Goal: Task Accomplishment & Management: Manage account settings

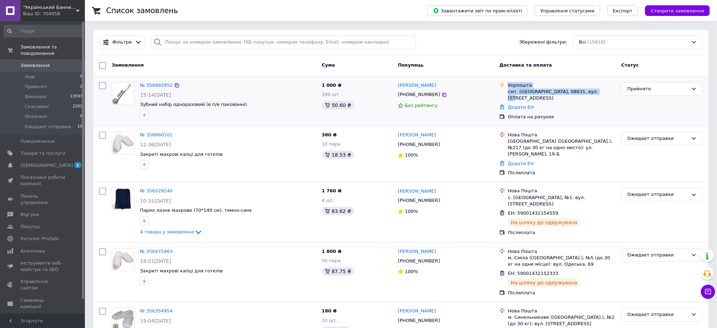
drag, startPoint x: 591, startPoint y: 93, endPoint x: 503, endPoint y: 84, distance: 87.9
click at [503, 84] on div "Укрпошта смт. [GEOGRAPHIC_DATA], 08631, вул. [STREET_ADDRESS]" at bounding box center [557, 91] width 119 height 19
copy div "Укрпошта смт. [GEOGRAPHIC_DATA], 08631, вул. [STREET_ADDRESS]"
drag, startPoint x: 438, startPoint y: 87, endPoint x: 394, endPoint y: 87, distance: 44.2
click at [394, 87] on div "№ 356892952 15:14[DATE] Зубний набір одноразовий (в п/е пакованні) 1 000 ₴ 100 …" at bounding box center [401, 101] width 610 height 44
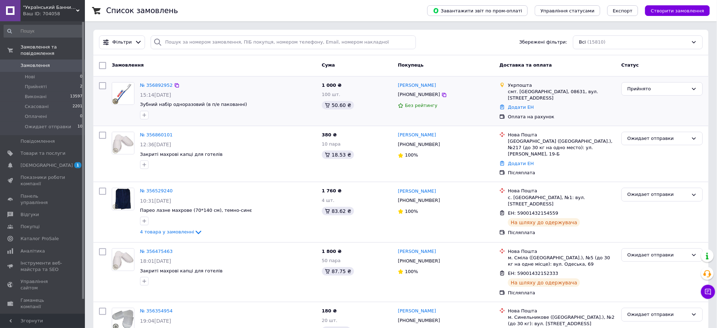
click at [459, 121] on div "[PERSON_NAME] [PHONE_NUMBER] Без рейтингу" at bounding box center [446, 101] width 102 height 44
drag, startPoint x: 428, startPoint y: 85, endPoint x: 400, endPoint y: 85, distance: 27.6
click at [400, 85] on div "[PERSON_NAME]" at bounding box center [445, 85] width 97 height 8
copy link "[PERSON_NAME]"
click at [442, 95] on icon at bounding box center [445, 95] width 6 height 6
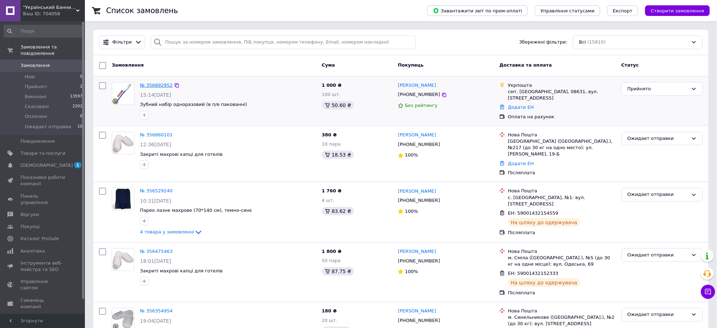
click at [154, 84] on link "№ 356892952" at bounding box center [156, 84] width 33 height 5
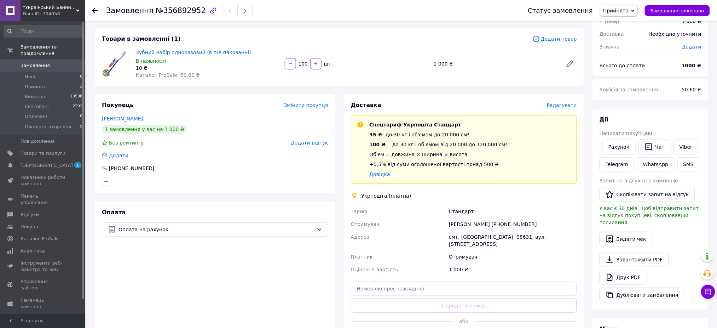
scroll to position [94, 0]
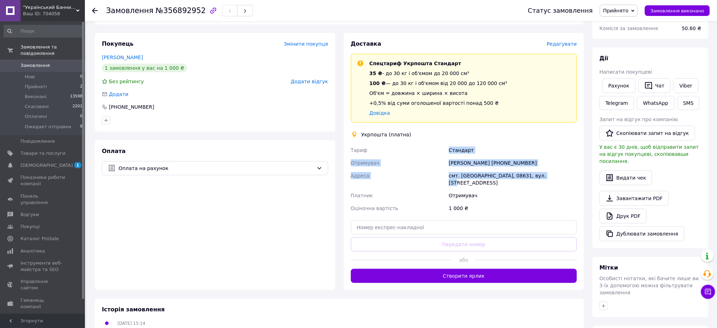
drag, startPoint x: 540, startPoint y: 176, endPoint x: 446, endPoint y: 149, distance: 97.3
click at [446, 149] on div "[PERSON_NAME] Отримувач [PERSON_NAME] [PHONE_NUMBER] [GEOGRAPHIC_DATA] смт. [GE…" at bounding box center [464, 179] width 229 height 71
copy div "[PERSON_NAME] Отримувач [PERSON_NAME] [PHONE_NUMBER] [GEOGRAPHIC_DATA] смт. [GE…"
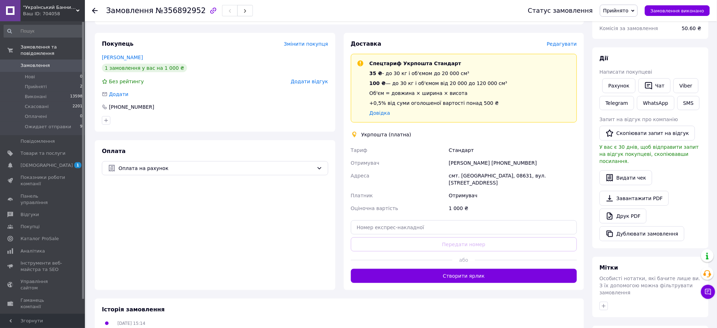
click at [132, 202] on div "Оплата Оплата на рахунок" at bounding box center [215, 215] width 241 height 150
click at [93, 8] on icon at bounding box center [95, 11] width 6 height 6
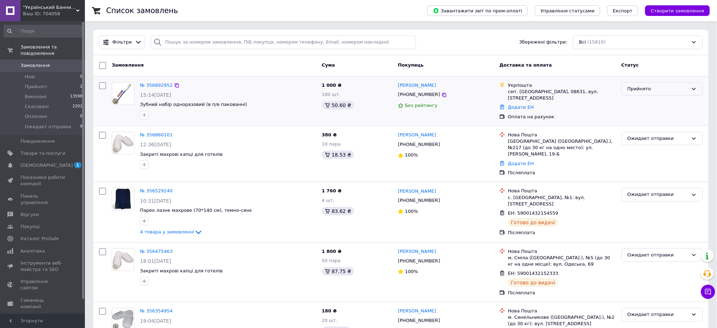
click at [663, 89] on div "Прийнято" at bounding box center [658, 88] width 61 height 7
click at [641, 142] on li "Ожидает отправки" at bounding box center [662, 142] width 81 height 13
